Goal: Task Accomplishment & Management: Complete application form

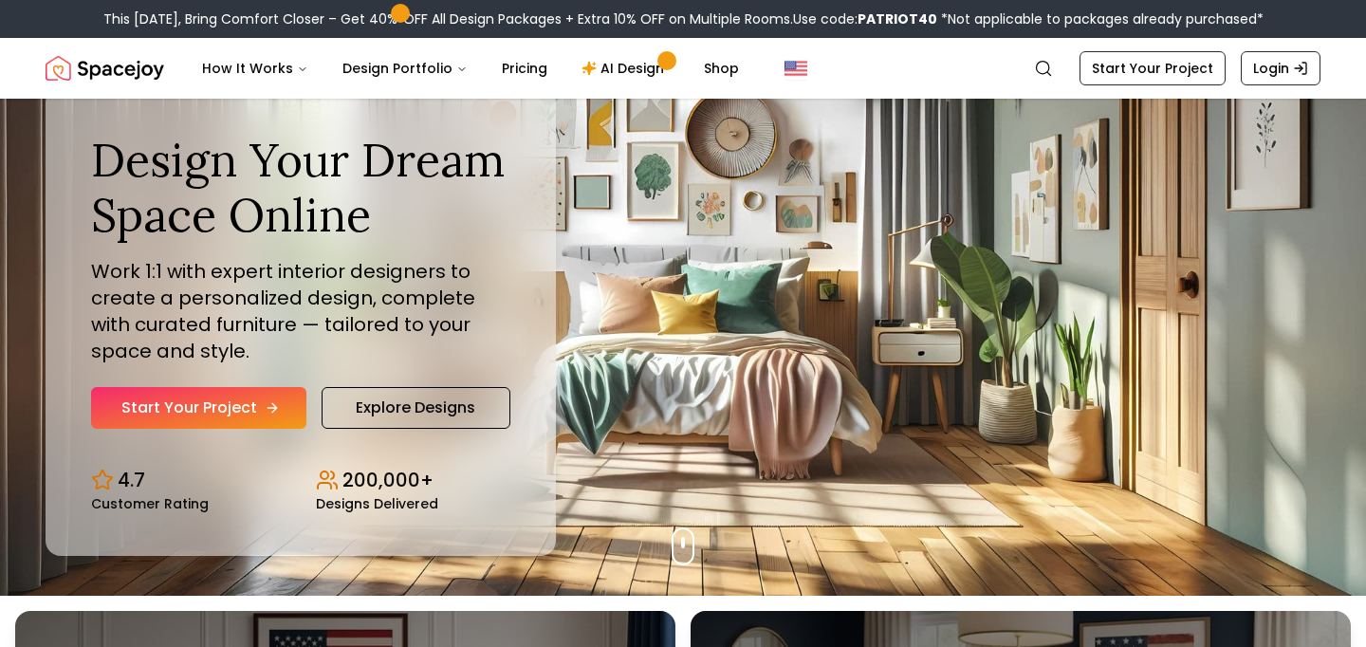
click at [245, 413] on link "Start Your Project" at bounding box center [198, 408] width 215 height 42
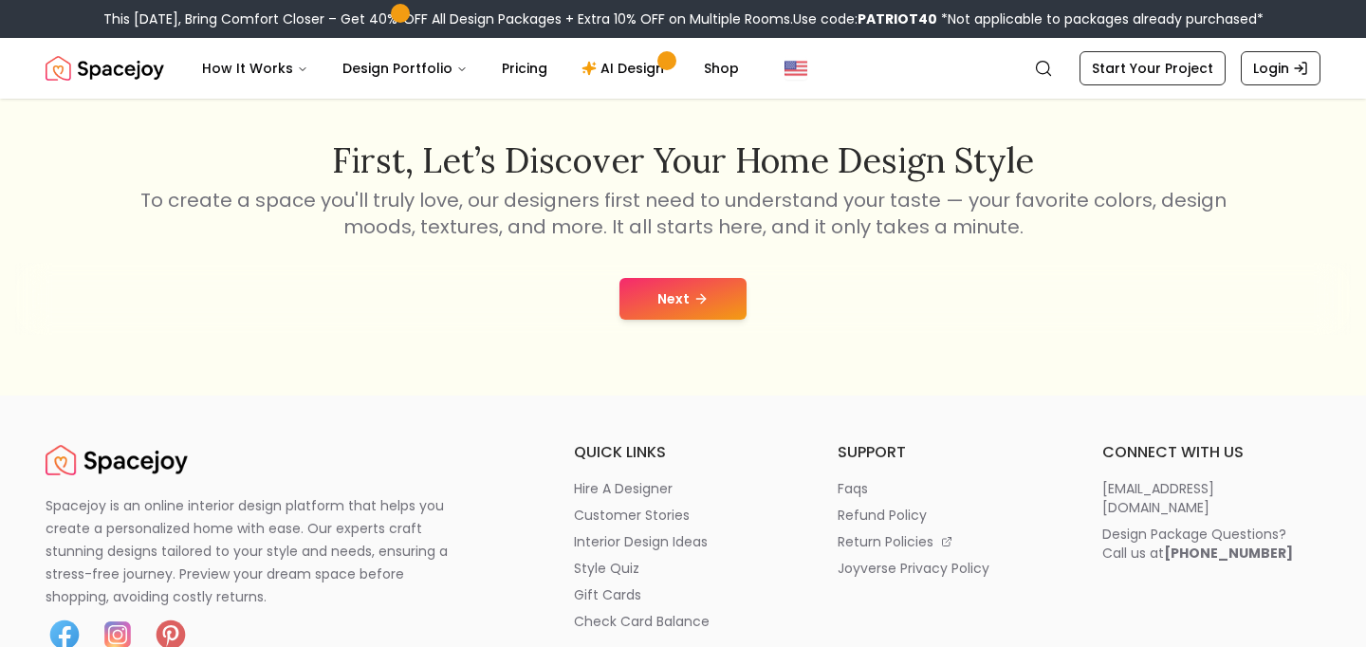
scroll to position [292, 0]
click at [699, 304] on icon at bounding box center [700, 297] width 15 height 15
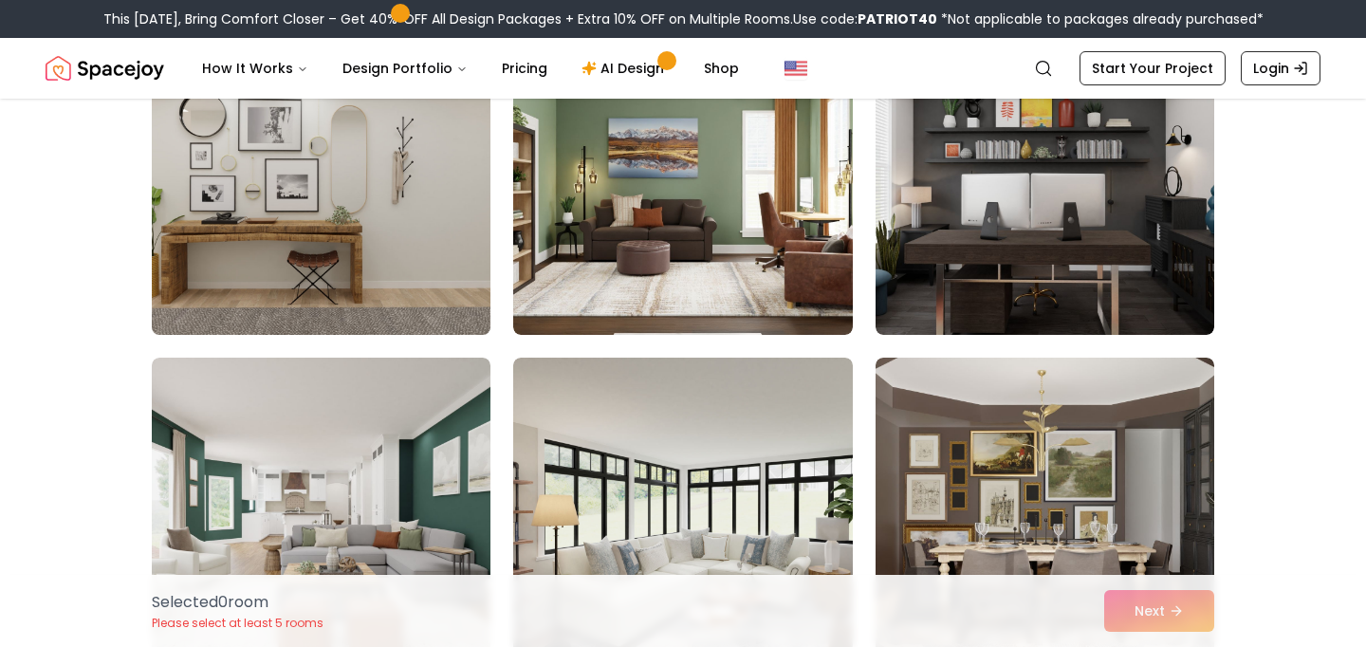
scroll to position [556, 0]
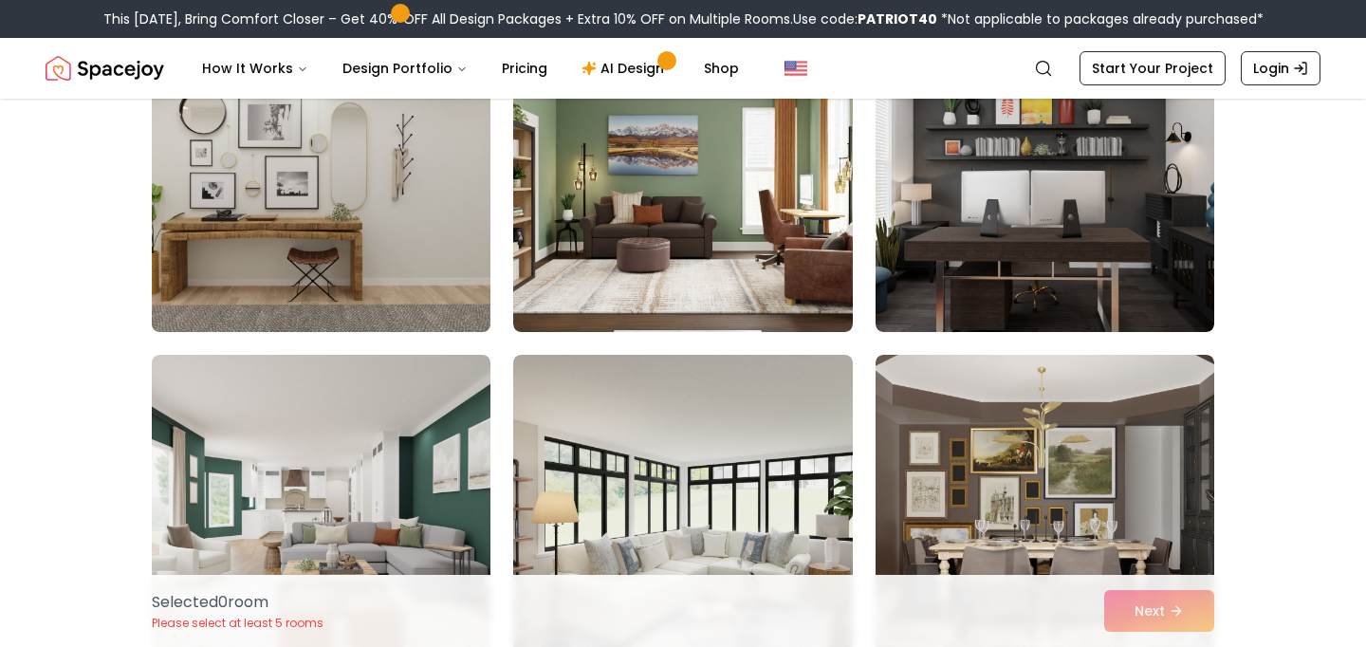
click at [340, 157] on img at bounding box center [321, 180] width 356 height 319
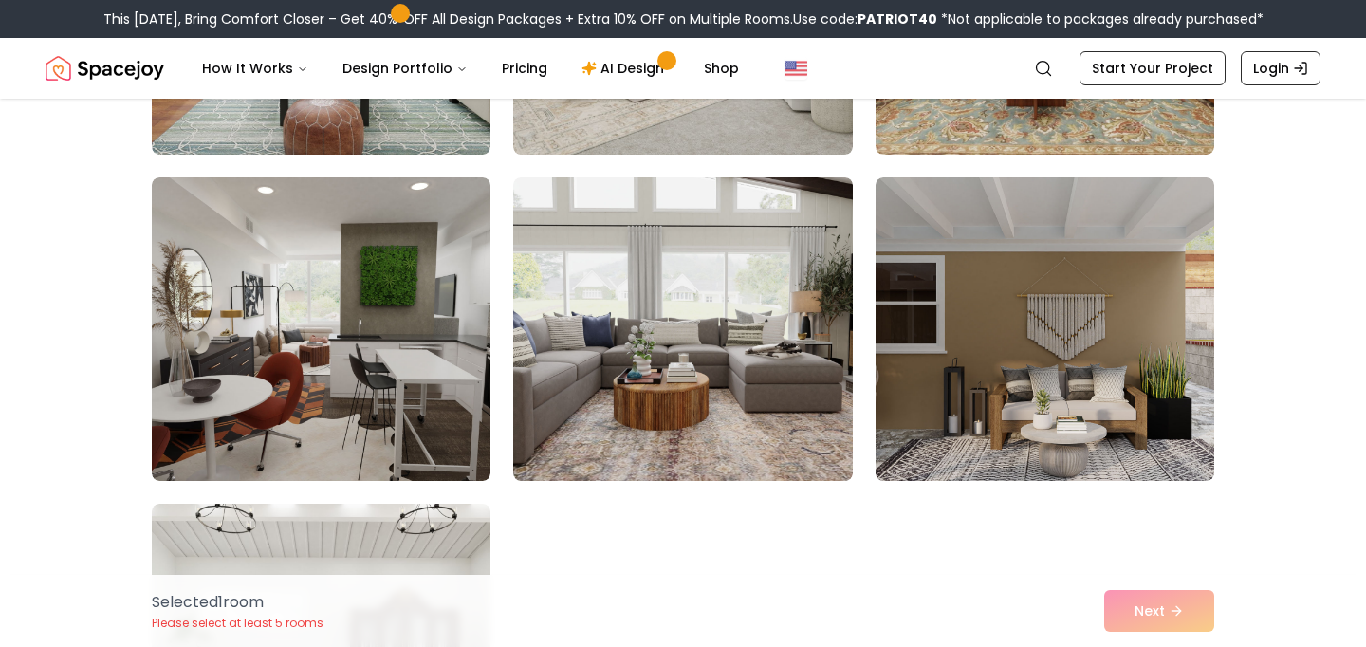
scroll to position [7264, 0]
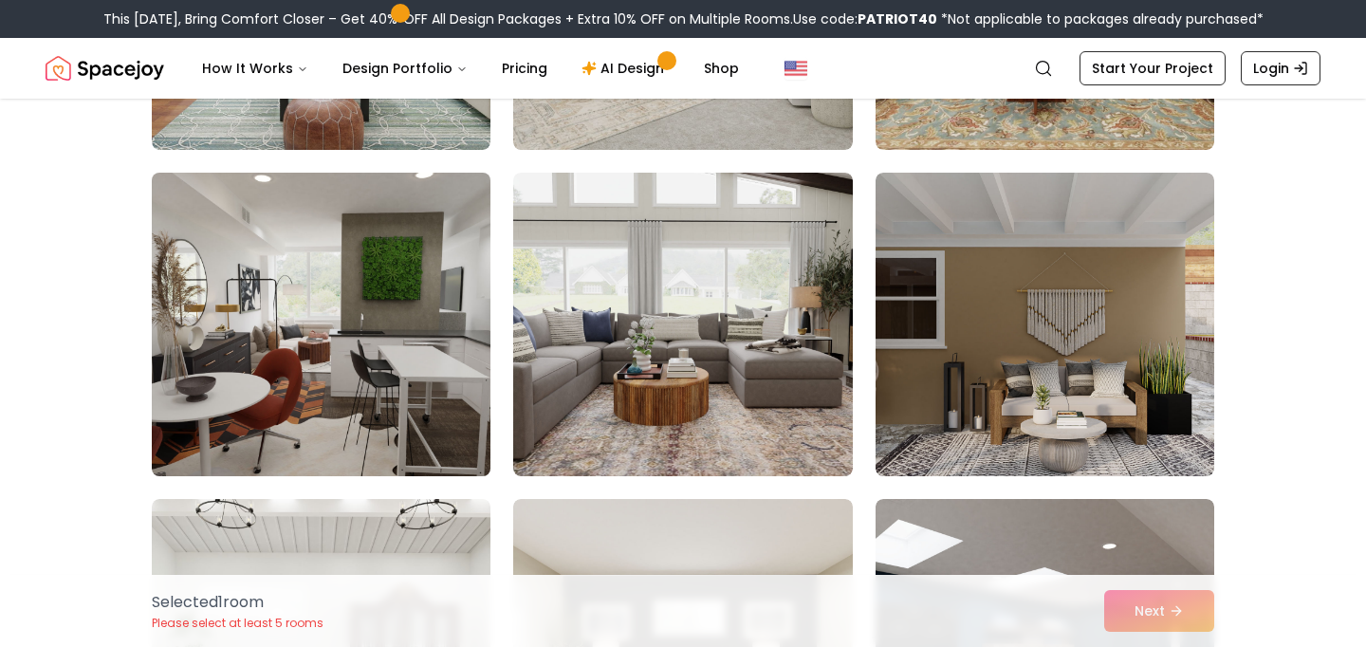
click at [436, 279] on img at bounding box center [321, 324] width 356 height 319
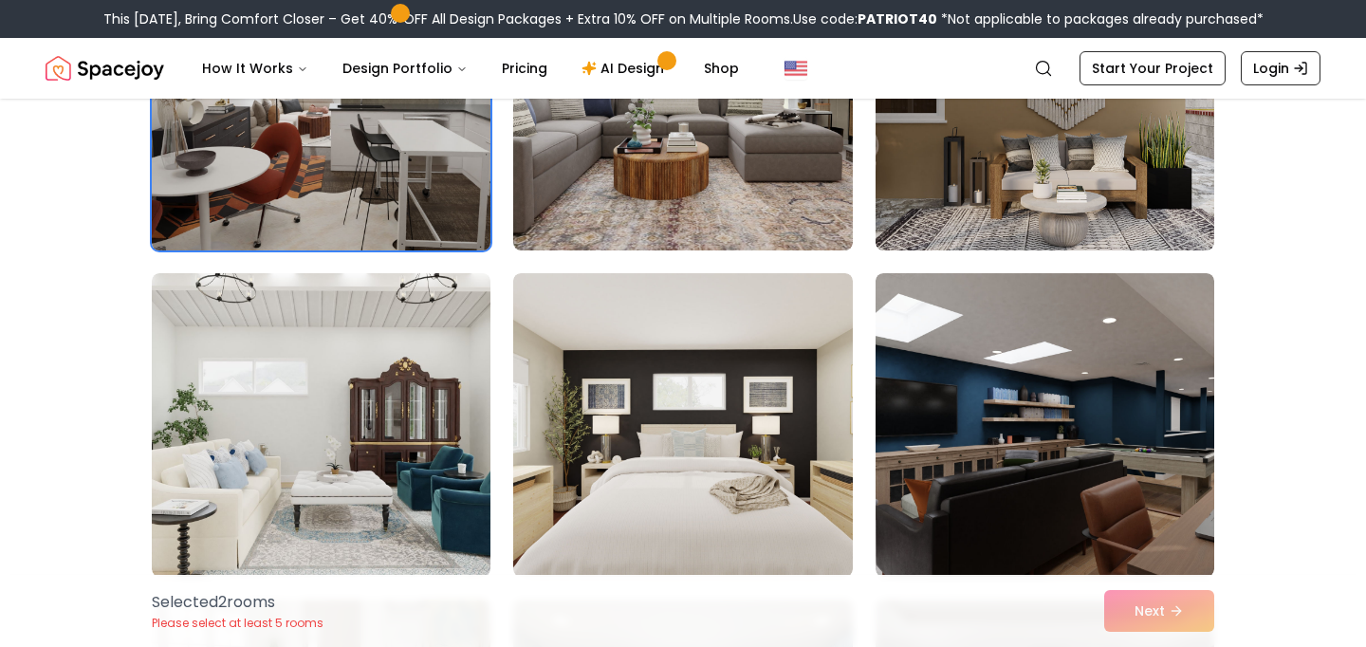
scroll to position [7540, 0]
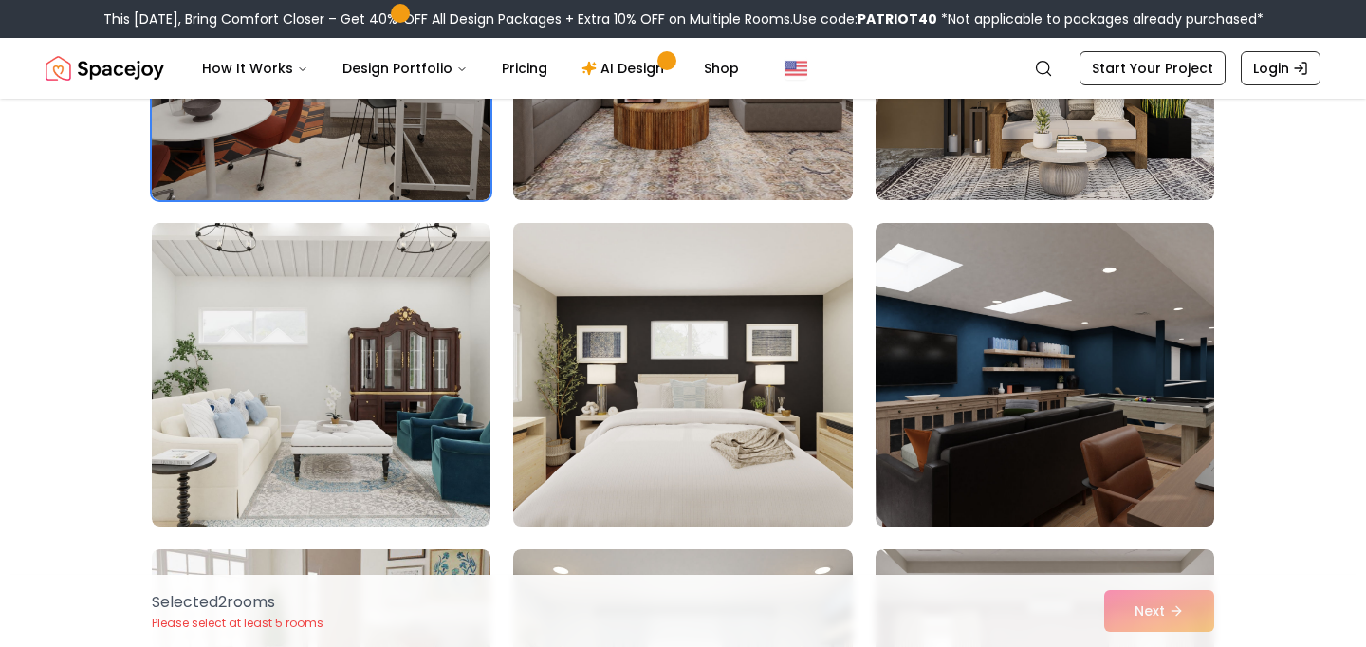
click at [672, 419] on img at bounding box center [683, 374] width 356 height 319
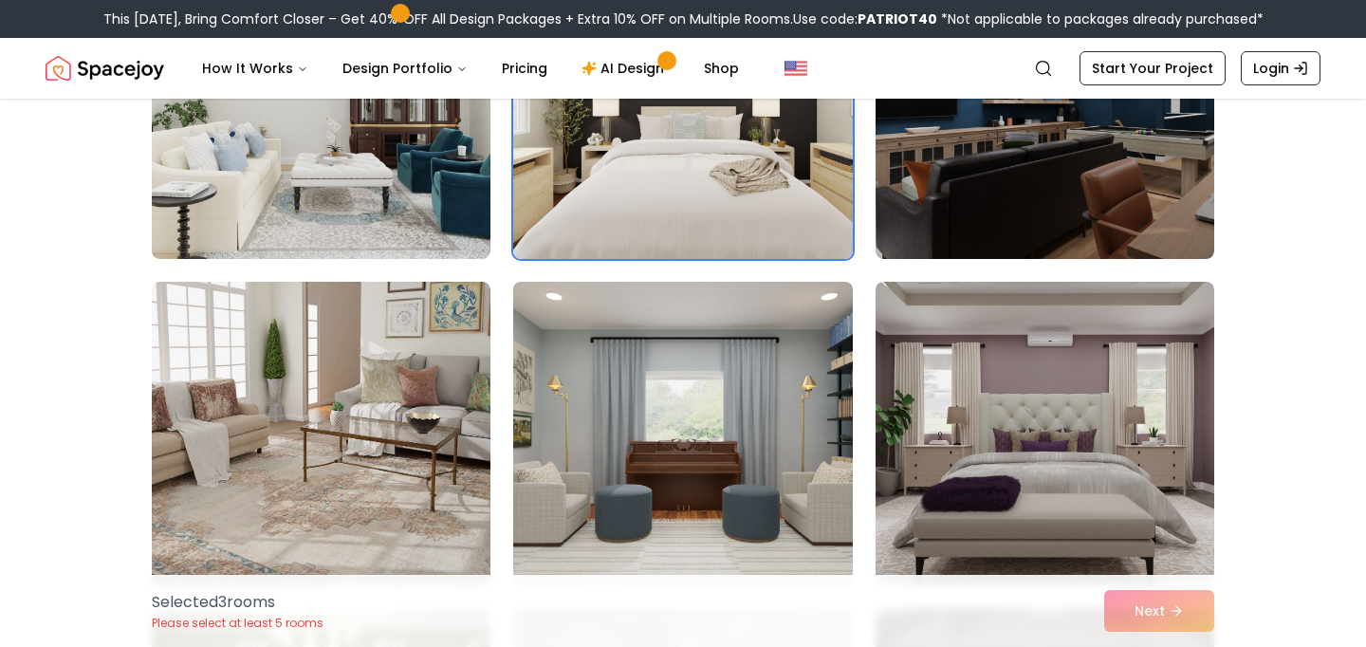
click at [680, 414] on img at bounding box center [683, 433] width 356 height 319
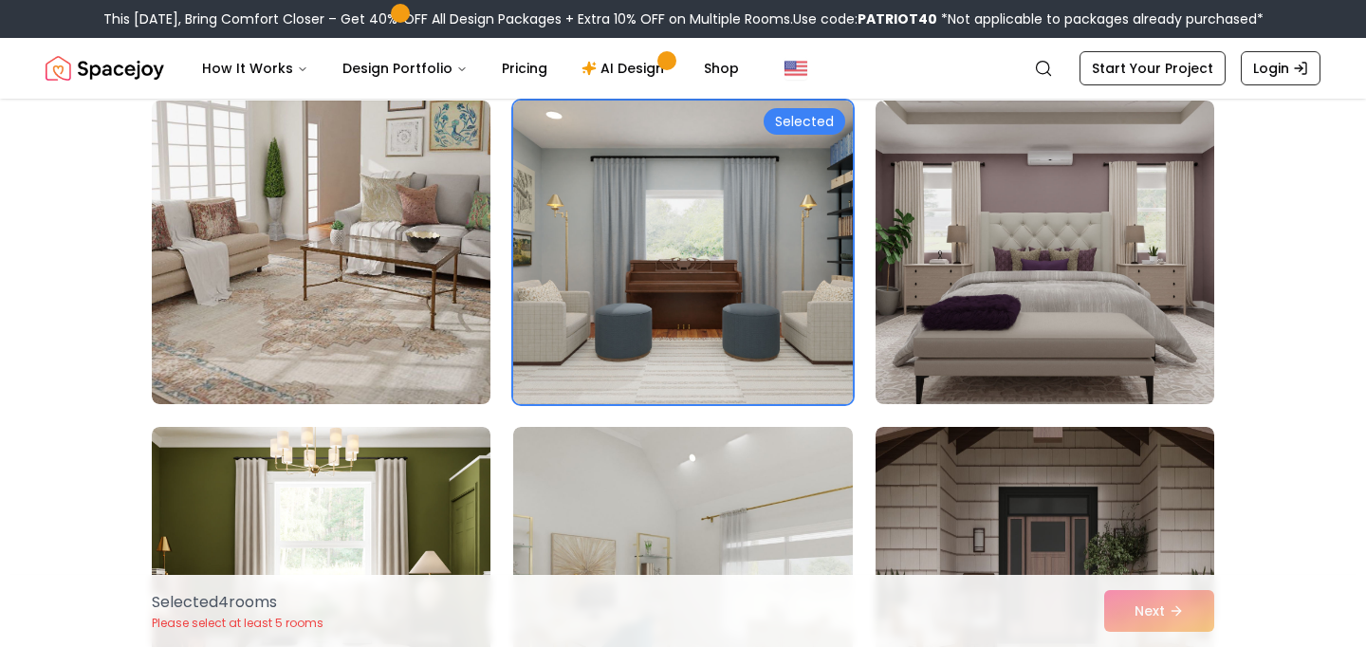
scroll to position [8008, 0]
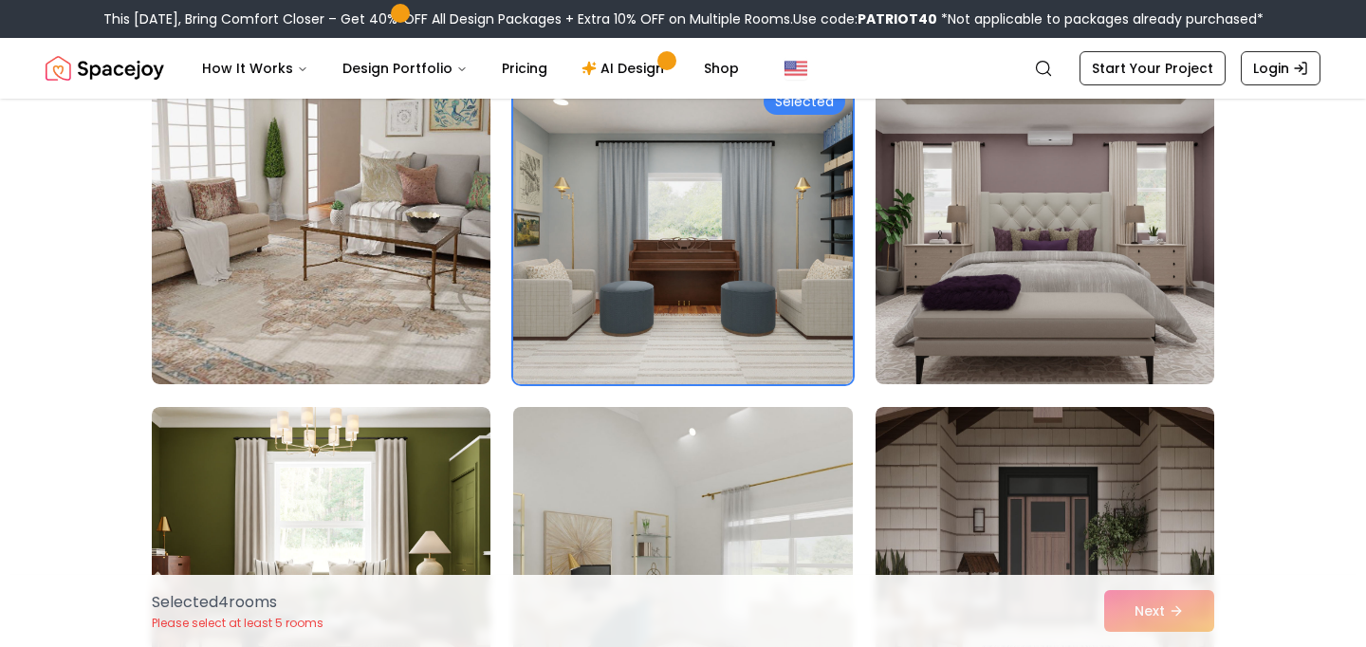
click at [672, 553] on img at bounding box center [683, 558] width 356 height 319
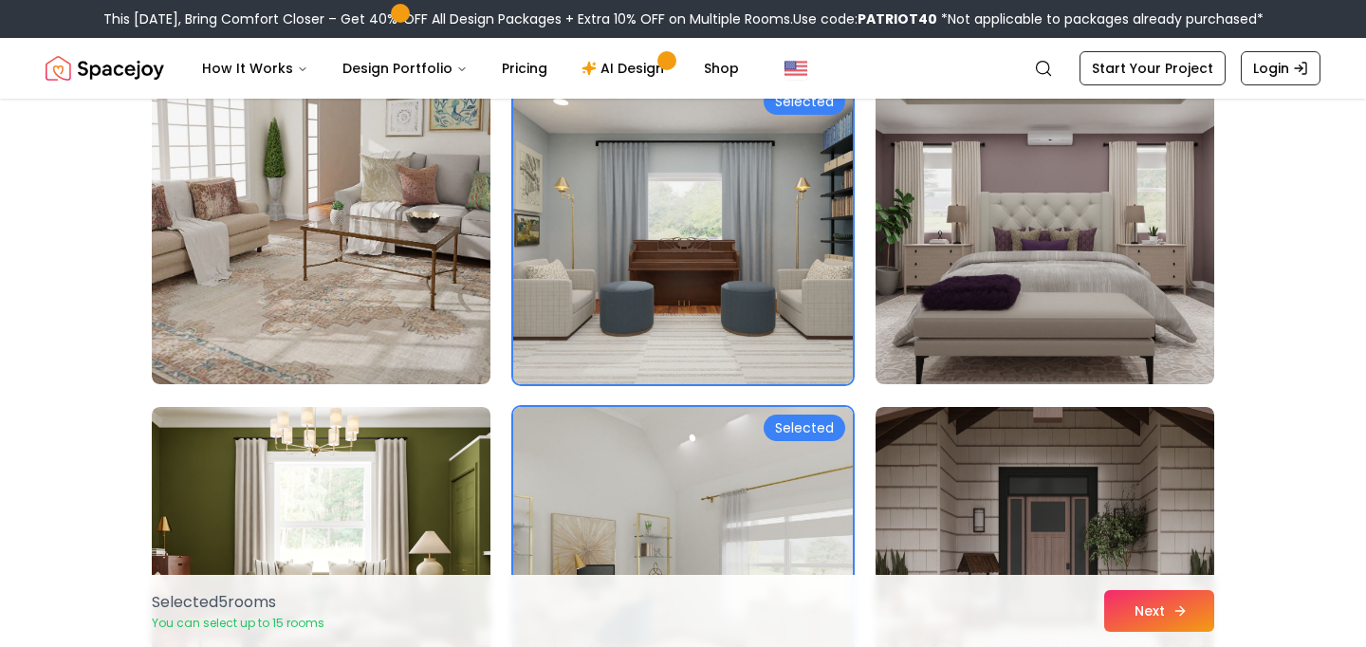
click at [1155, 604] on button "Next" at bounding box center [1159, 611] width 110 height 42
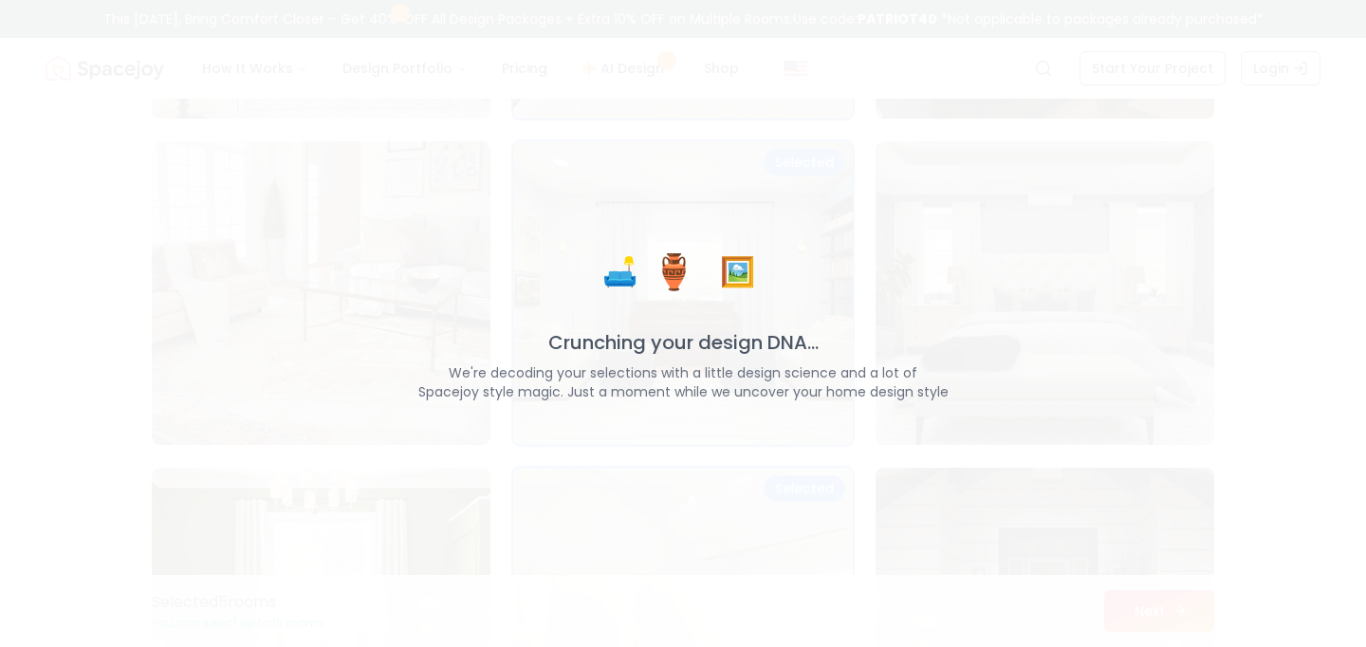
scroll to position [8069, 0]
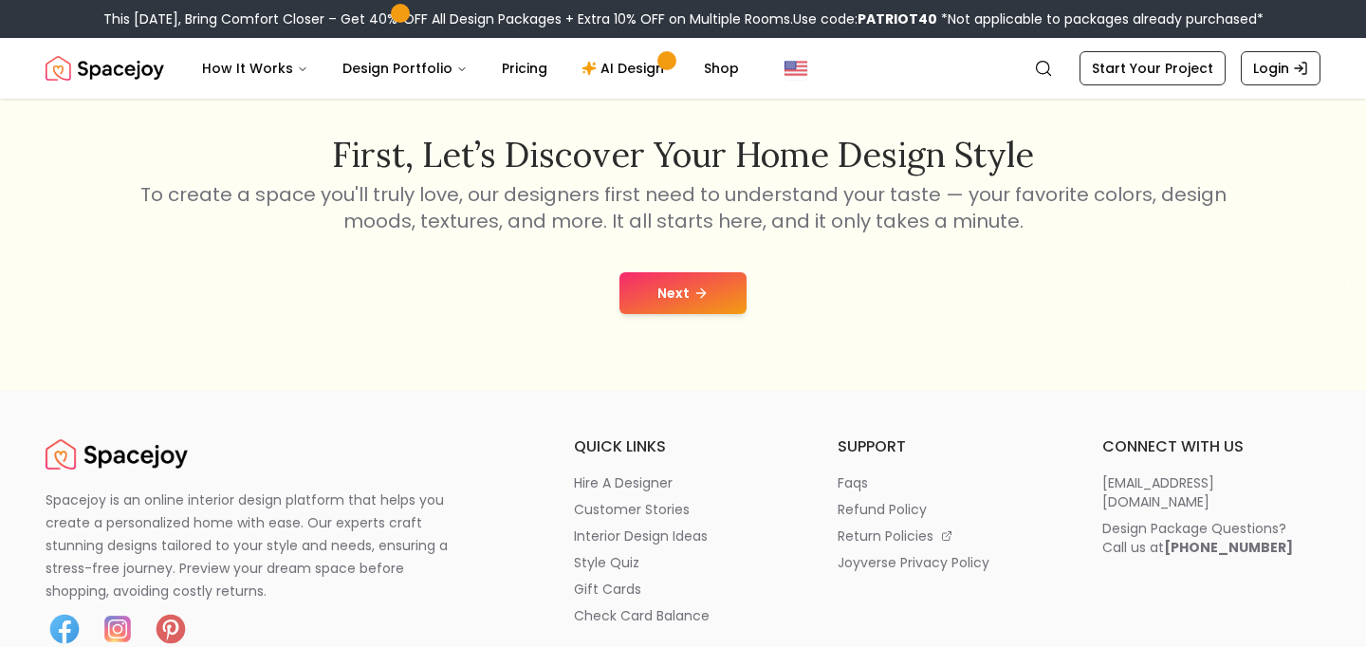
scroll to position [292, 0]
